Goal: Book appointment/travel/reservation

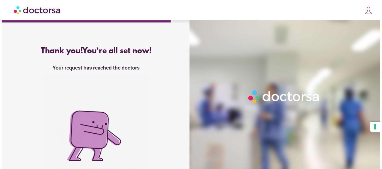
scroll to position [2, 0]
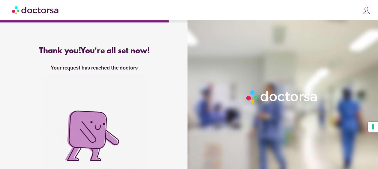
click at [371, 13] on div "close Log in Make a request Your appointments Your profile Welcome back Log in …" at bounding box center [189, 10] width 378 height 20
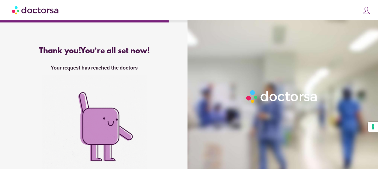
click at [366, 13] on img at bounding box center [366, 10] width 8 height 8
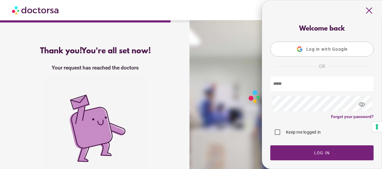
click at [325, 56] on button "Log in with Google" at bounding box center [321, 49] width 103 height 15
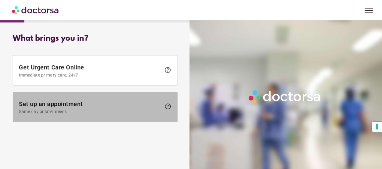
click at [92, 112] on span "Same day or later needs" at bounding box center [90, 111] width 142 height 5
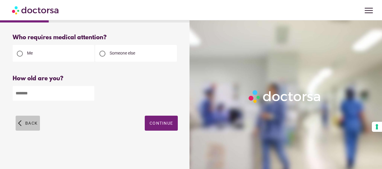
click at [35, 120] on span "button" at bounding box center [28, 123] width 24 height 15
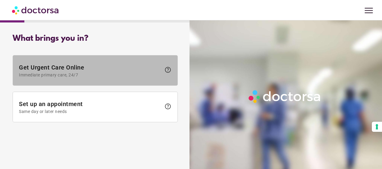
click at [91, 68] on span "Get Urgent Care Online Immediate primary care, 24/7" at bounding box center [90, 71] width 142 height 14
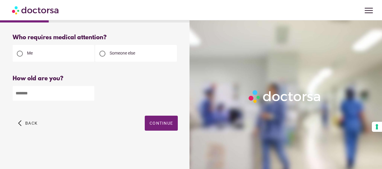
click at [45, 93] on input "number" at bounding box center [54, 93] width 82 height 15
type input "**"
click at [155, 118] on span "button" at bounding box center [161, 123] width 33 height 15
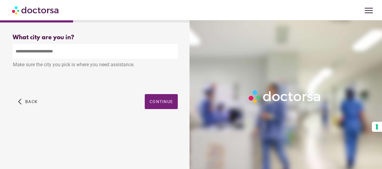
click at [107, 45] on input "text" at bounding box center [95, 51] width 165 height 15
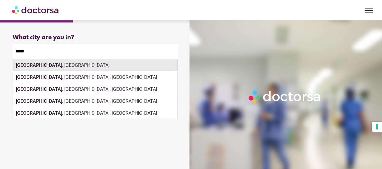
click at [47, 66] on div "[GEOGRAPHIC_DATA] , [GEOGRAPHIC_DATA]" at bounding box center [95, 65] width 164 height 12
type input "**********"
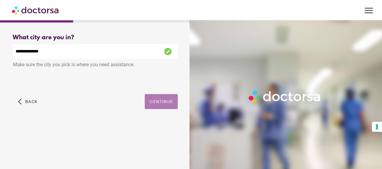
click at [157, 104] on span "Continue" at bounding box center [160, 101] width 23 height 5
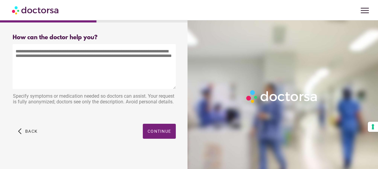
click at [102, 58] on textarea at bounding box center [94, 66] width 163 height 45
click at [105, 125] on div "How can the doctor help you? How can the doctor help the patient? Specify sympt…" at bounding box center [94, 93] width 182 height 128
click at [91, 66] on textarea at bounding box center [94, 66] width 163 height 45
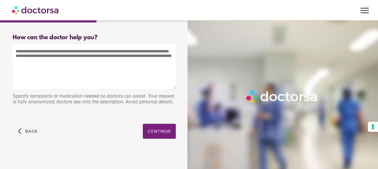
paste textarea "**********"
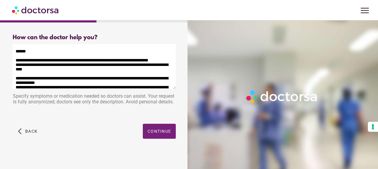
scroll to position [205, 0]
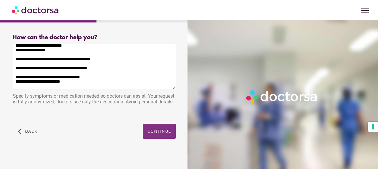
type textarea "**********"
click at [154, 139] on span "button" at bounding box center [159, 131] width 33 height 15
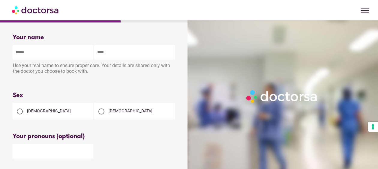
click at [99, 112] on div at bounding box center [101, 112] width 6 height 6
click at [28, 50] on input "text" at bounding box center [53, 52] width 81 height 15
type input "****"
type input "*"
type input "*********"
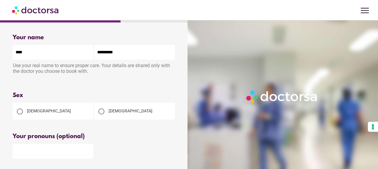
click at [56, 135] on div "Your pronouns (optional)" at bounding box center [94, 136] width 163 height 7
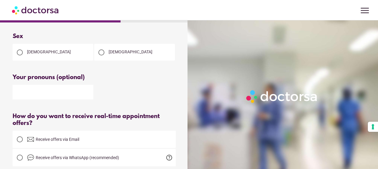
click at [58, 79] on div "Your pronouns (optional)" at bounding box center [94, 77] width 163 height 7
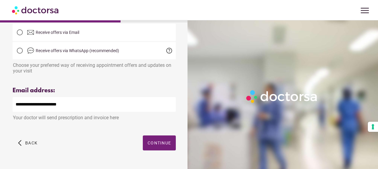
scroll to position [167, 0]
click at [153, 145] on span "Continue" at bounding box center [159, 142] width 23 height 5
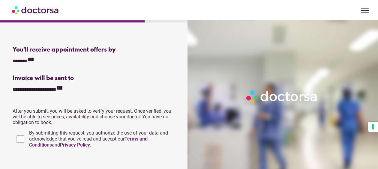
scroll to position [298, 0]
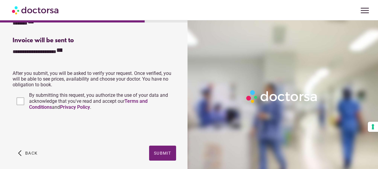
click at [67, 93] on span "By submitting this request, you authorize the use of your data and acknowledge …" at bounding box center [98, 101] width 139 height 18
click at [161, 147] on span "button" at bounding box center [162, 153] width 27 height 15
